Goal: Navigation & Orientation: Find specific page/section

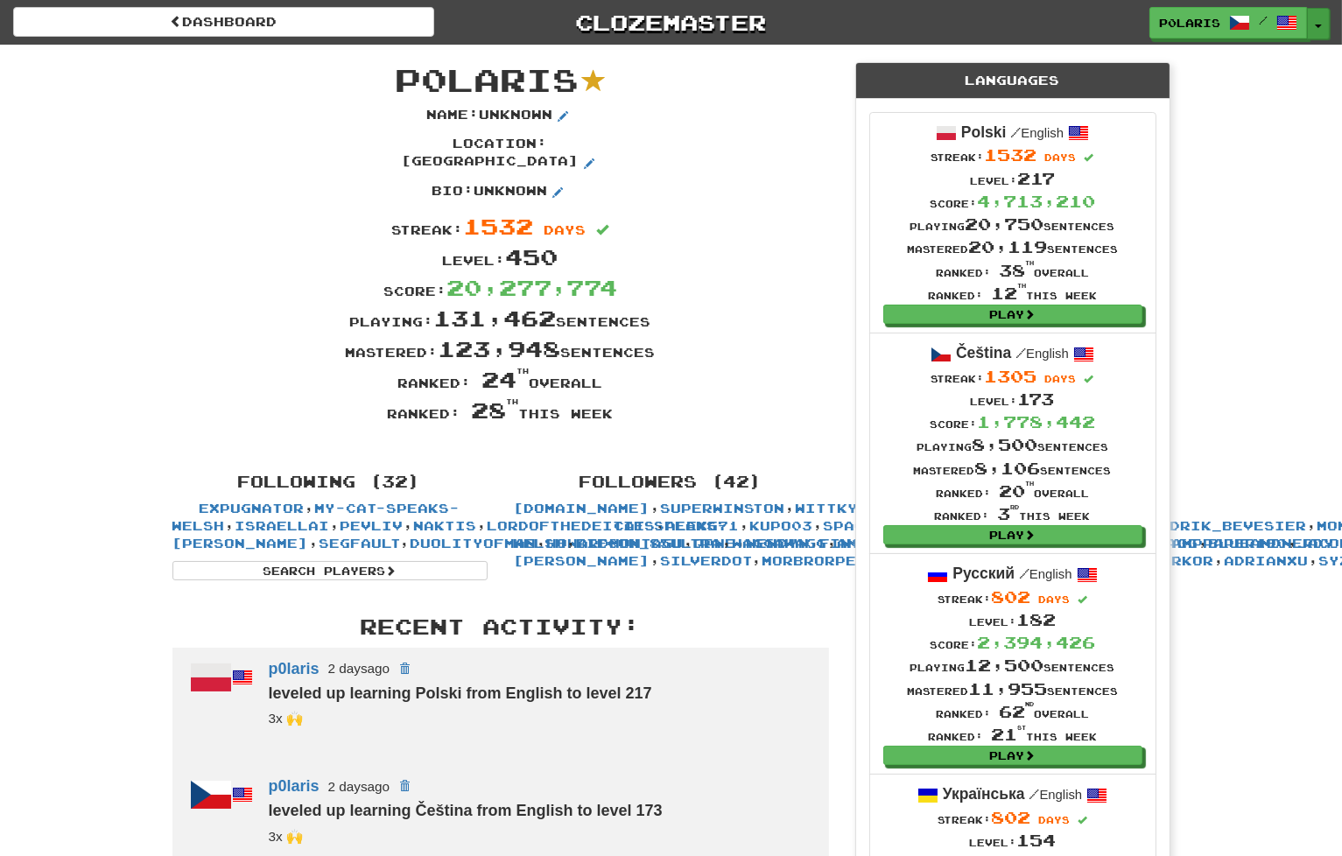
click at [1322, 18] on button "Toggle Dropdown" at bounding box center [1318, 24] width 23 height 32
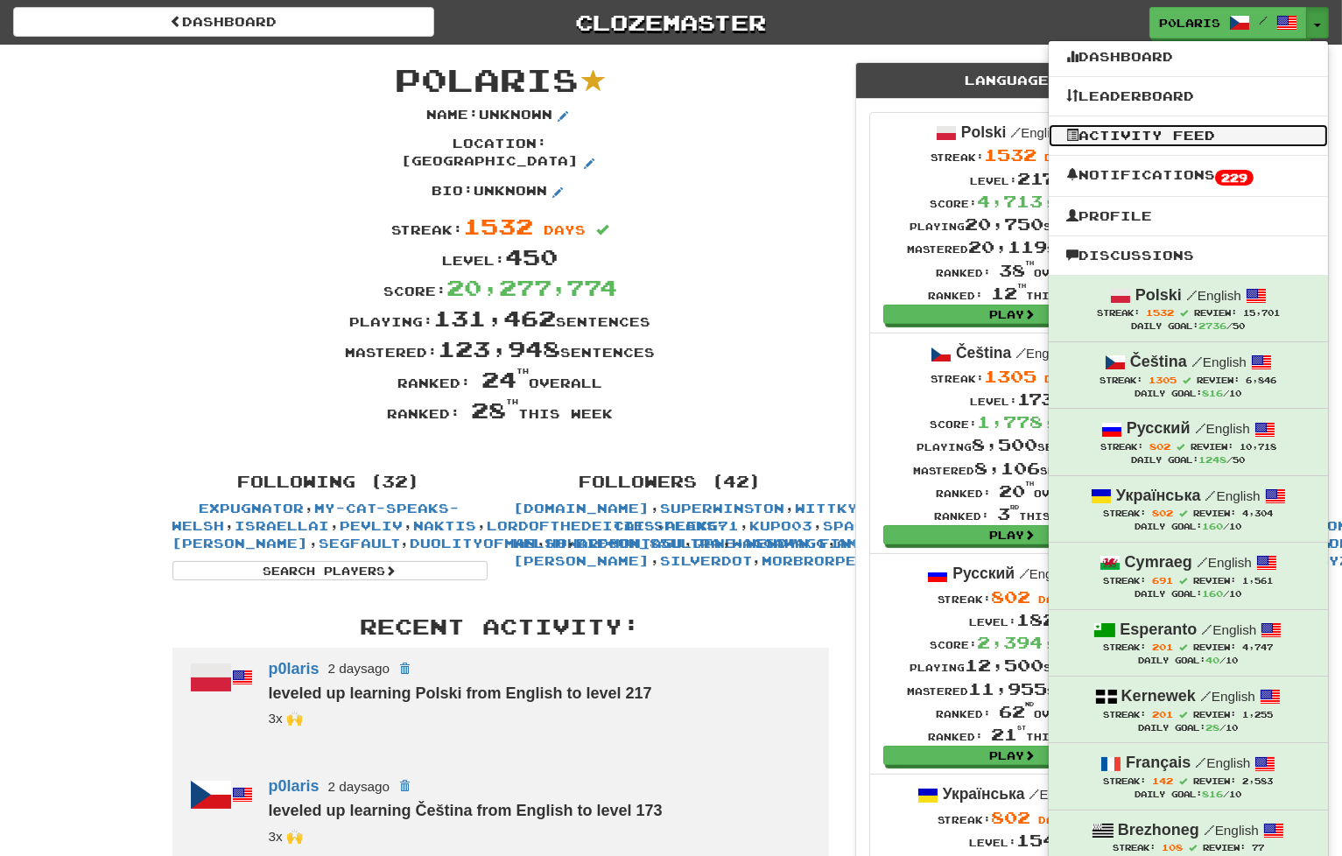
click at [1138, 139] on link "Activity Feed" at bounding box center [1187, 135] width 279 height 23
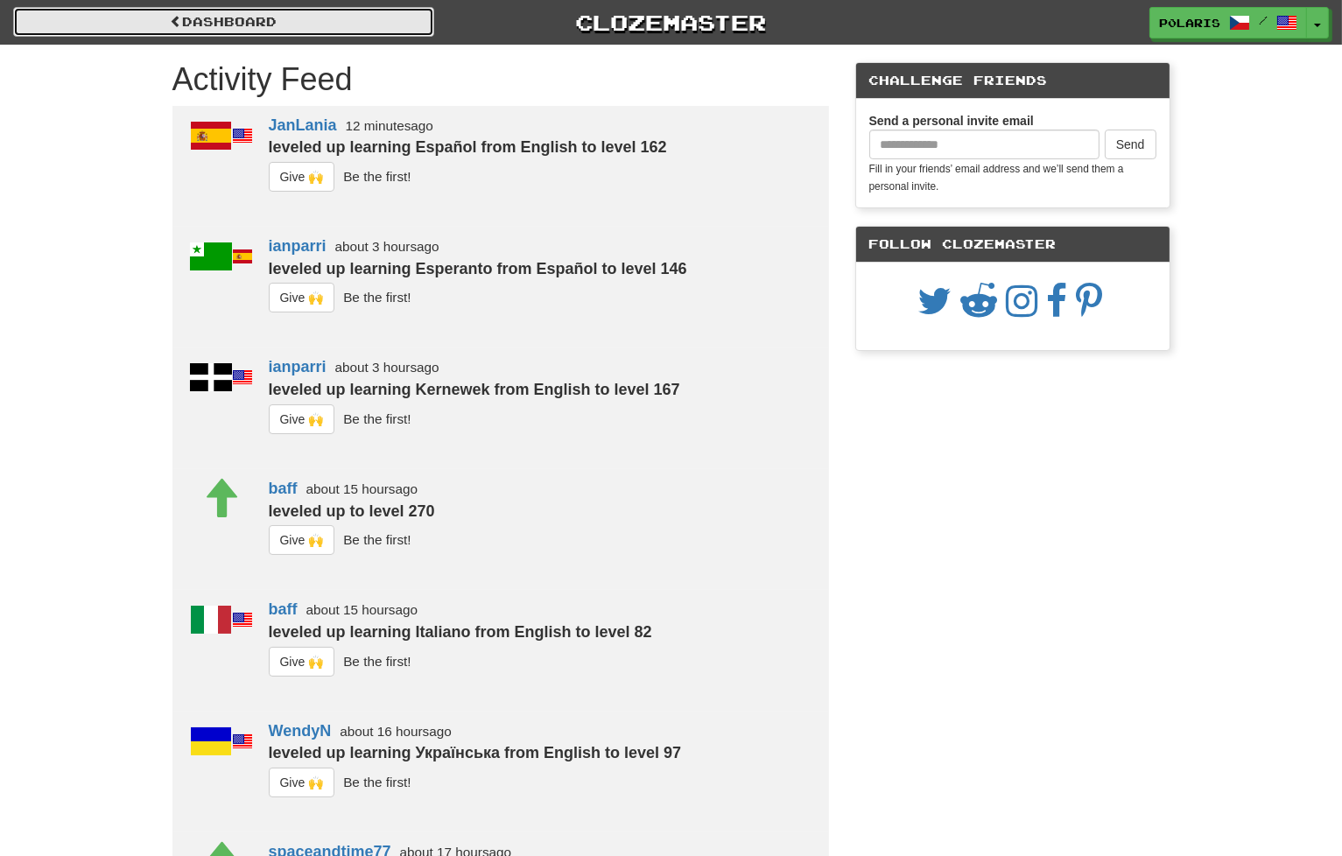
click at [370, 15] on link "Dashboard" at bounding box center [223, 22] width 421 height 30
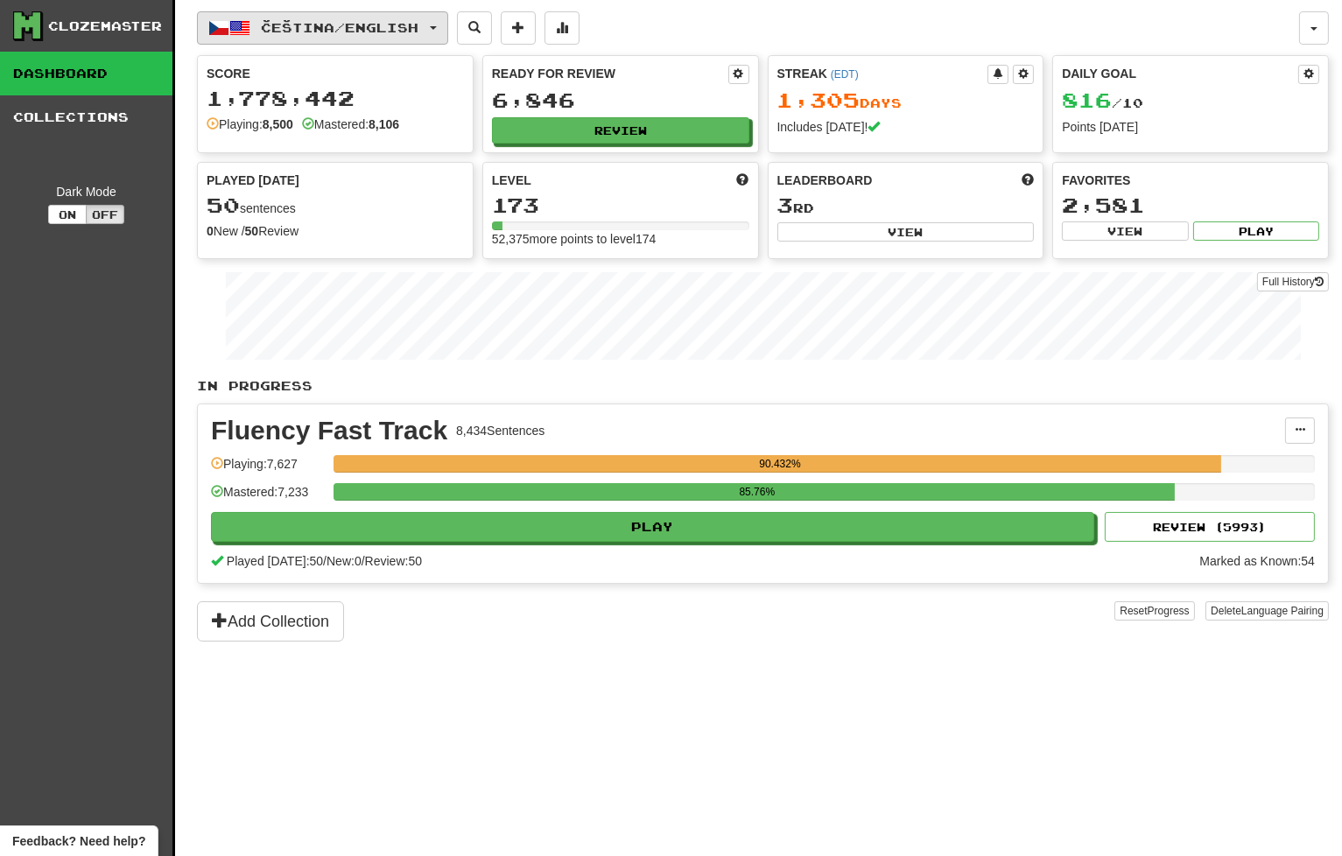
click at [332, 27] on span "Čeština / English" at bounding box center [341, 27] width 158 height 15
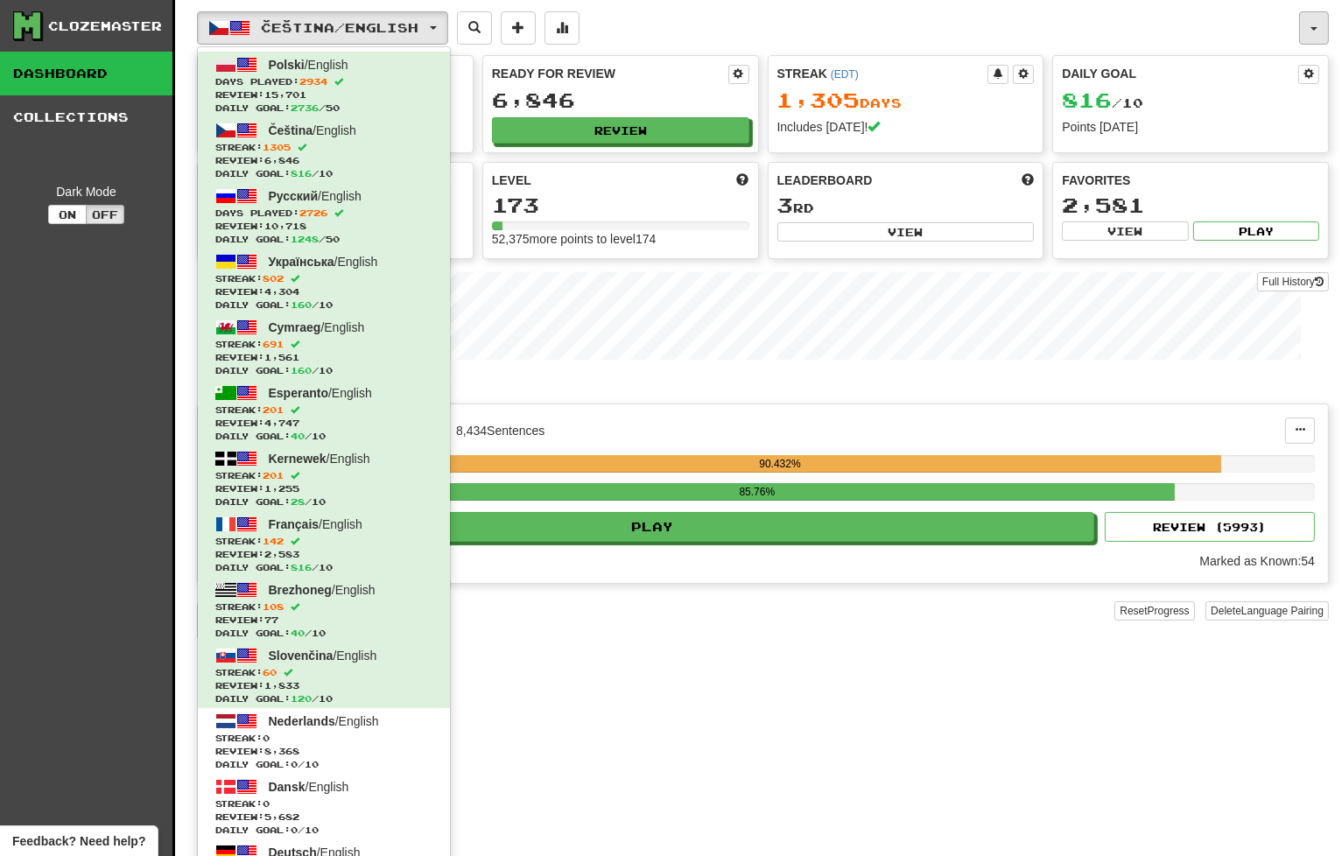
click at [1323, 27] on button "button" at bounding box center [1314, 27] width 30 height 33
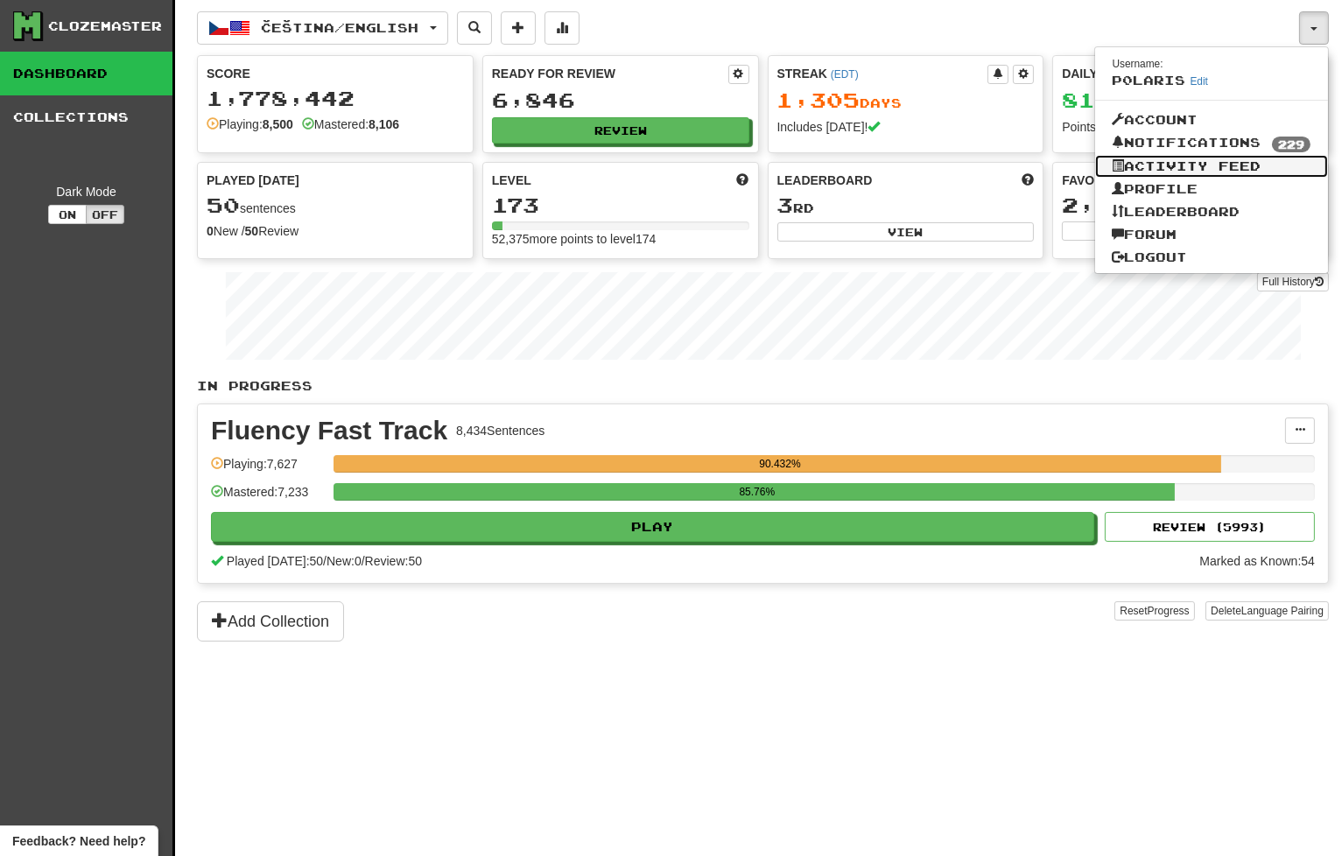
click at [1141, 171] on link "Activity Feed" at bounding box center [1212, 166] width 234 height 23
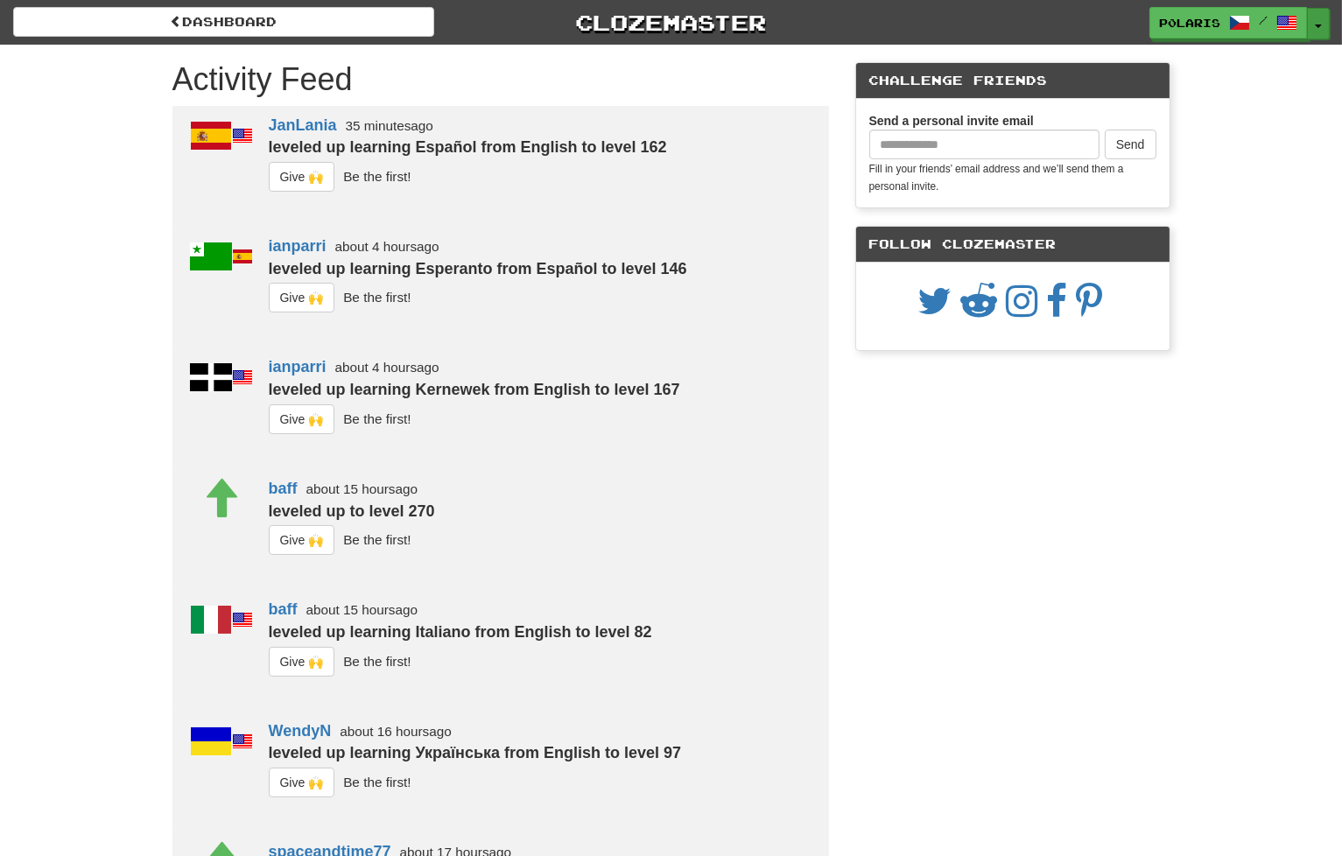
click at [1316, 25] on button "Toggle Dropdown" at bounding box center [1318, 24] width 23 height 32
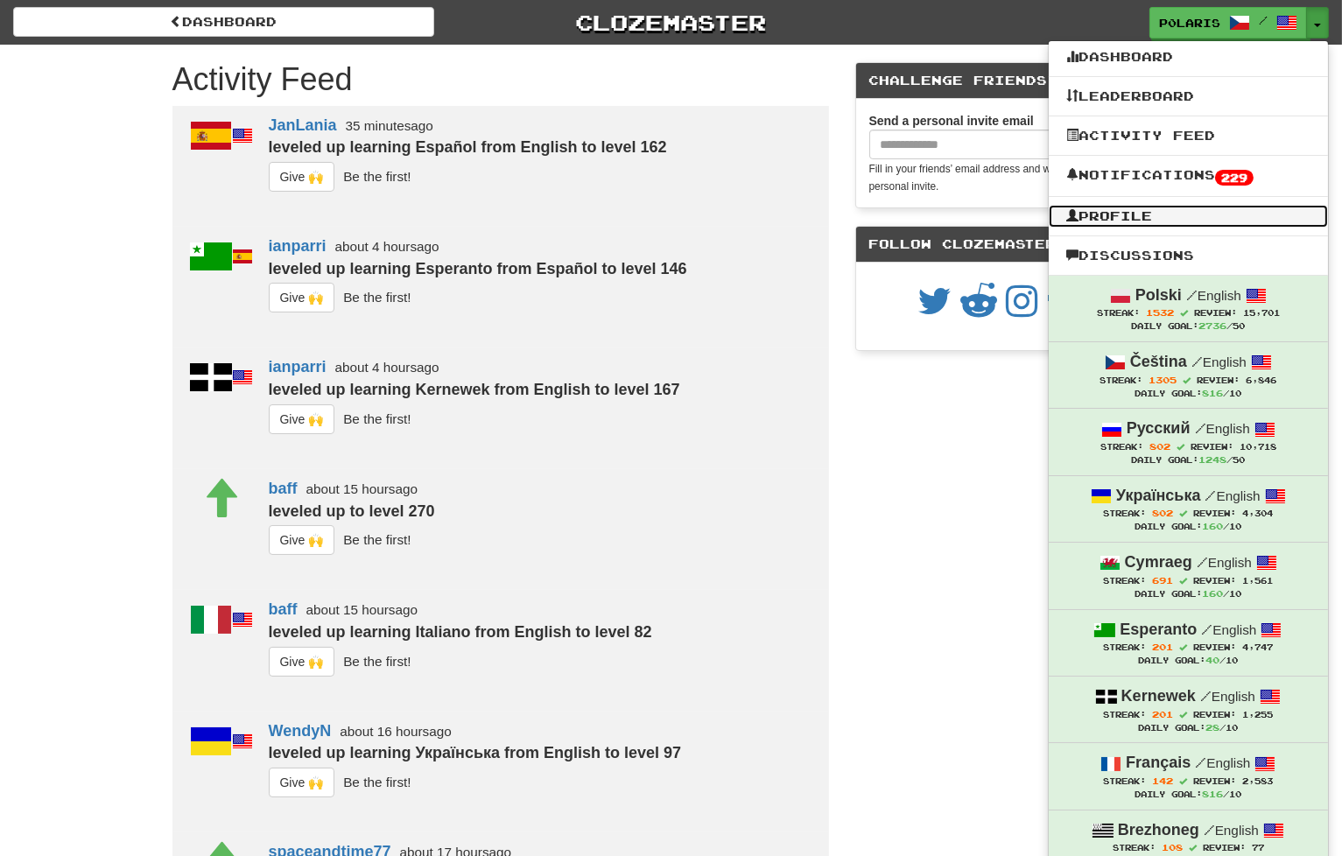
click at [1188, 221] on link "Profile" at bounding box center [1187, 216] width 279 height 23
